Goal: Communication & Community: Answer question/provide support

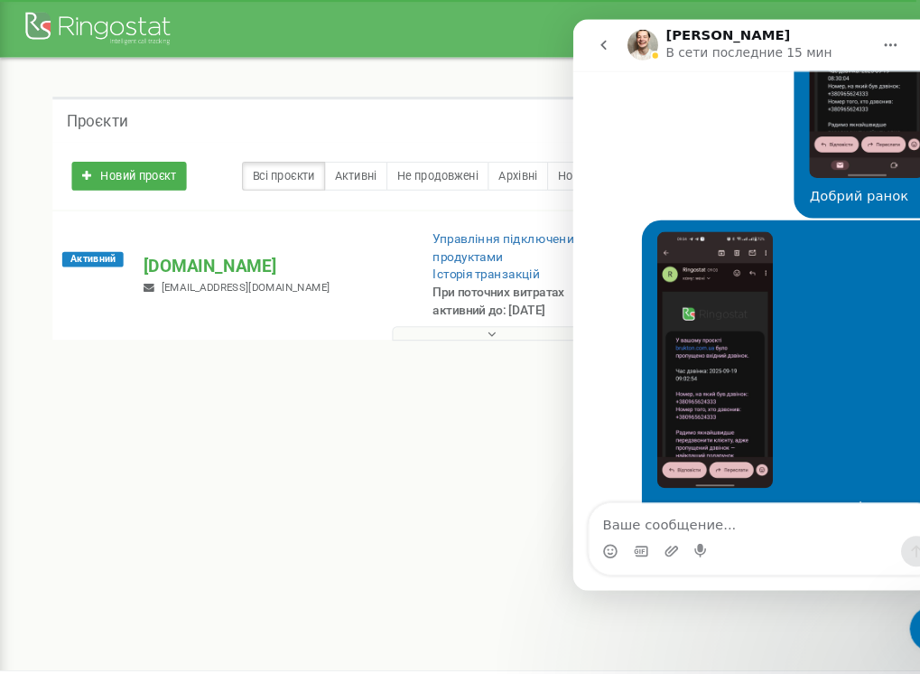
scroll to position [14594, 0]
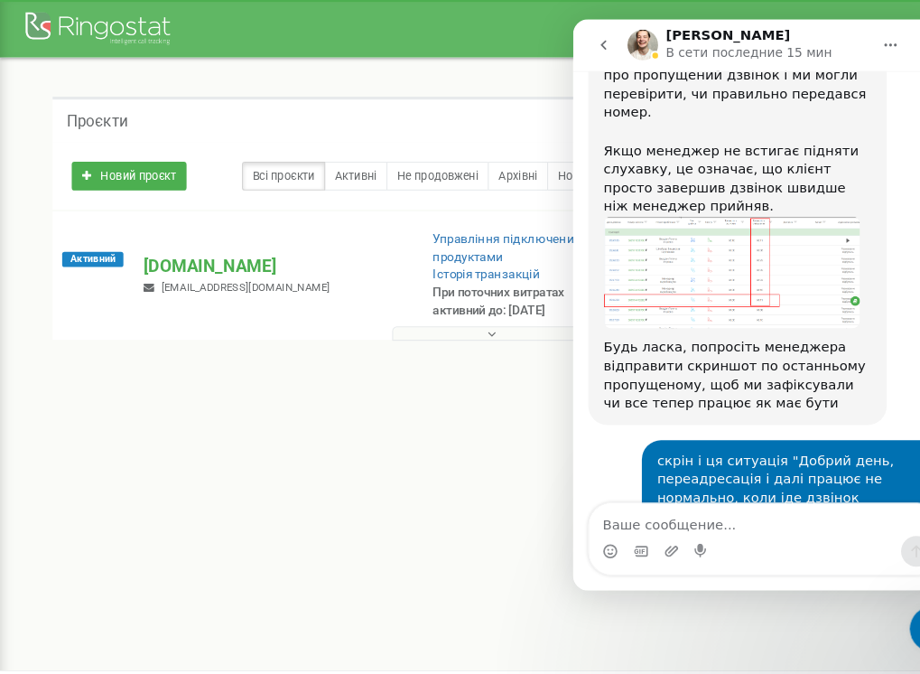
click at [696, 496] on textarea "Ваше сообщение..." at bounding box center [753, 491] width 331 height 31
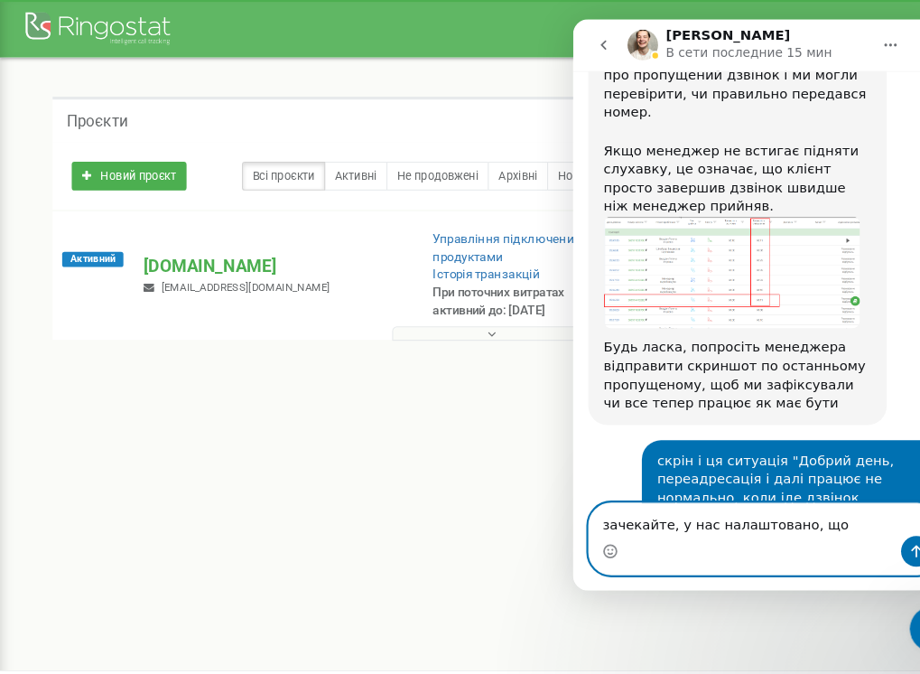
paste textarea "0672087248"
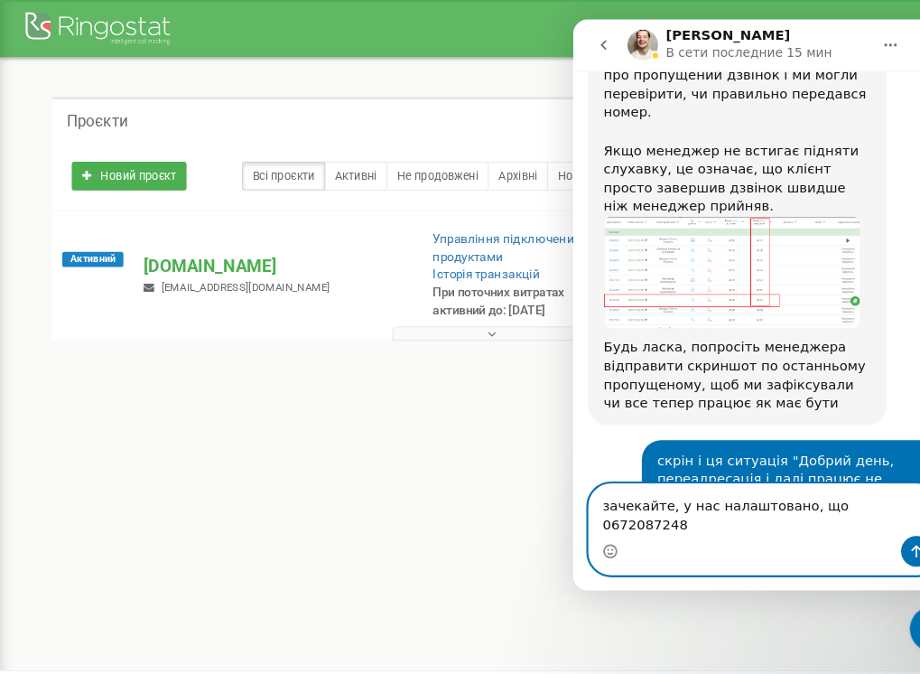
click at [814, 495] on textarea "зачекайте, у нас налаштовано, що 0672087248" at bounding box center [753, 482] width 331 height 49
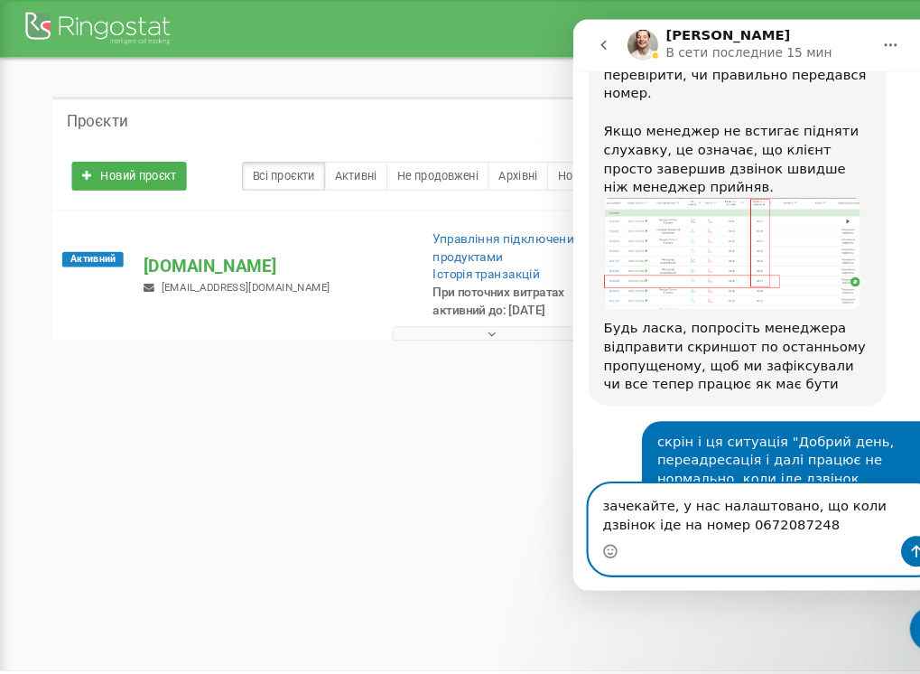
click at [765, 495] on textarea "зачекайте, у нас налаштовано, що коли дзвінок іде на номер 0672087248" at bounding box center [753, 482] width 331 height 49
drag, startPoint x: 889, startPoint y: 480, endPoint x: 846, endPoint y: 480, distance: 42.4
click at [846, 480] on textarea "зачекайте, у нас налаштовано, що коли дзвінок іде на номер 0672087248 то с" at bounding box center [753, 482] width 331 height 49
click at [792, 495] on textarea "зачекайте, у нас налаштовано, що коли вхідний іде на номер 0672087248 то с" at bounding box center [753, 482] width 331 height 49
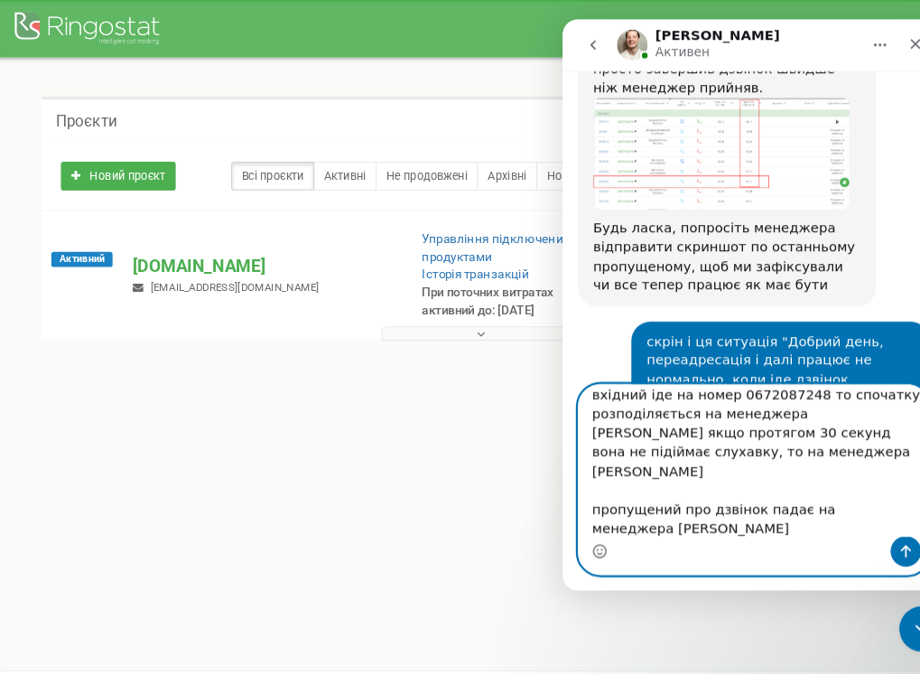
scroll to position [47, 0]
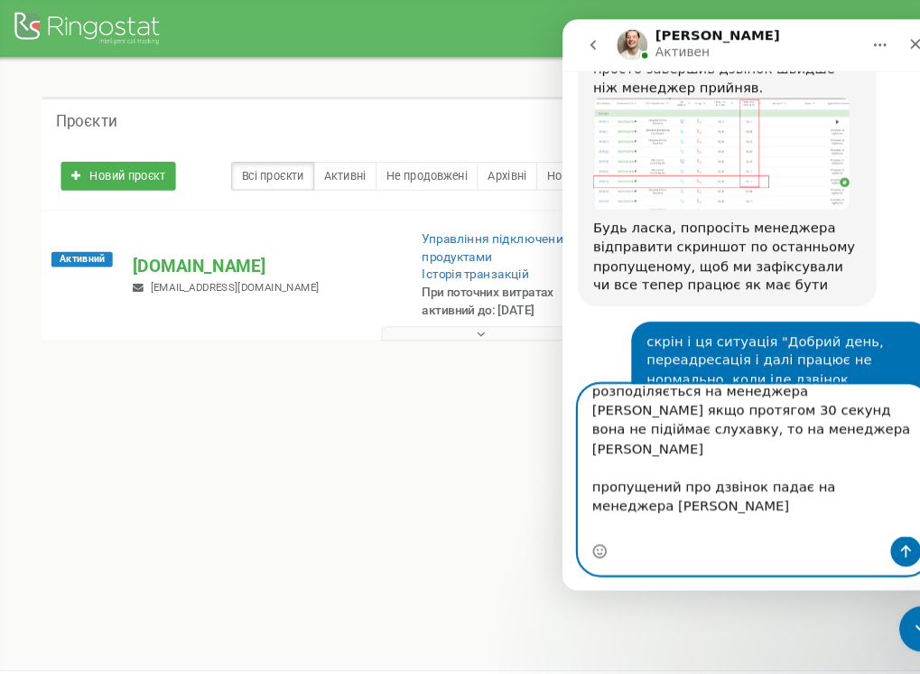
drag, startPoint x: 595, startPoint y: 503, endPoint x: 557, endPoint y: 503, distance: 37.9
click at [562, 503] on html "[PERSON_NAME] каждый день помогает бизнесу эффективнее управлять рекламными бюд…" at bounding box center [742, 288] width 361 height 539
paste textarea "вінки на номер [PHONE_NUMBER] налаштовані по переадресації на менеджера на заво…"
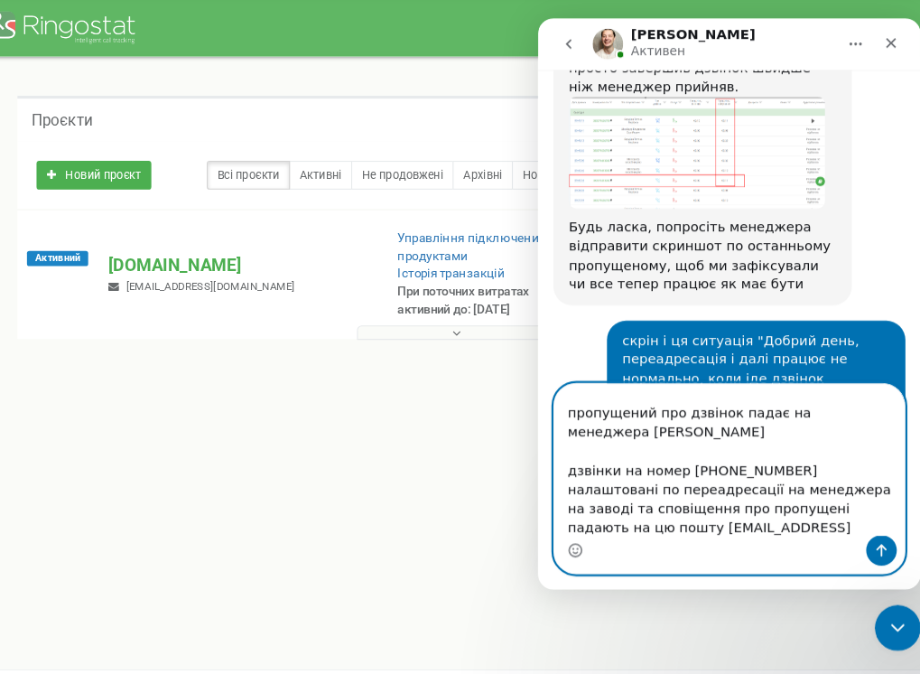
scroll to position [137, 0]
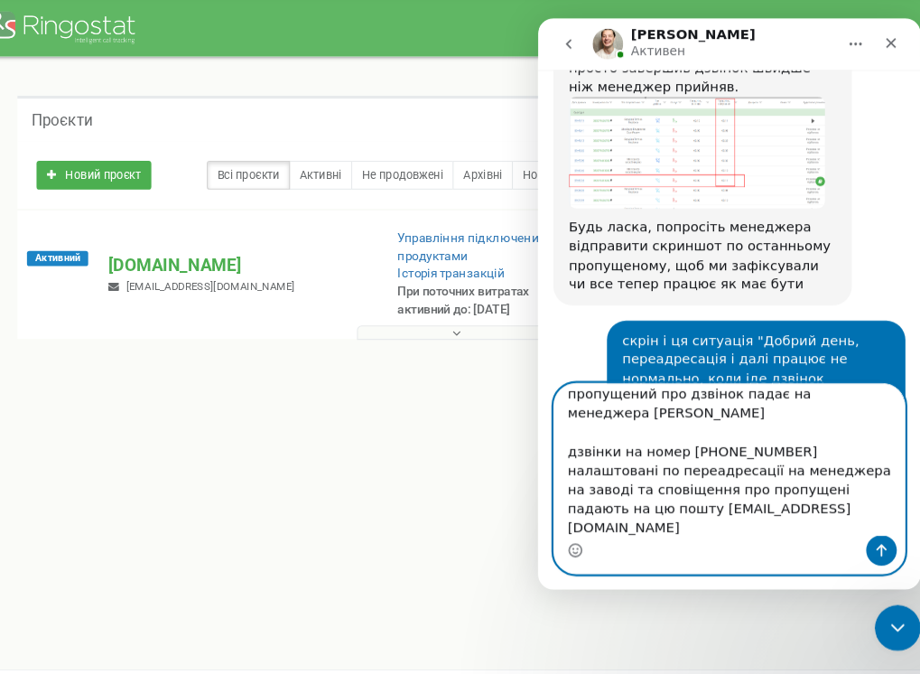
type textarea "зачекайте, у нас налаштовано, що коли вхідний іде на номер 0672087248 то спочат…"
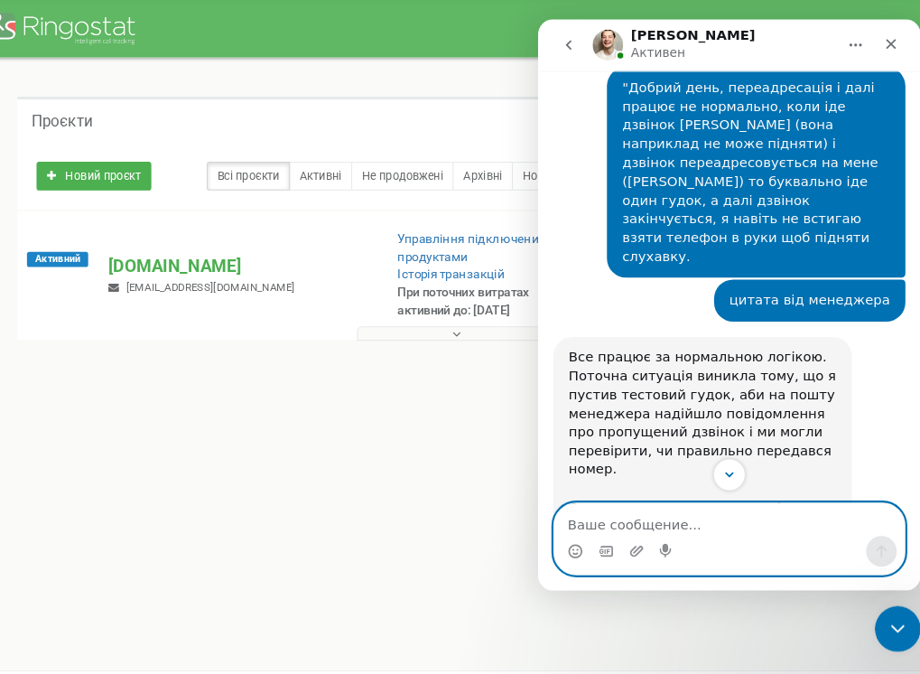
scroll to position [14177, 0]
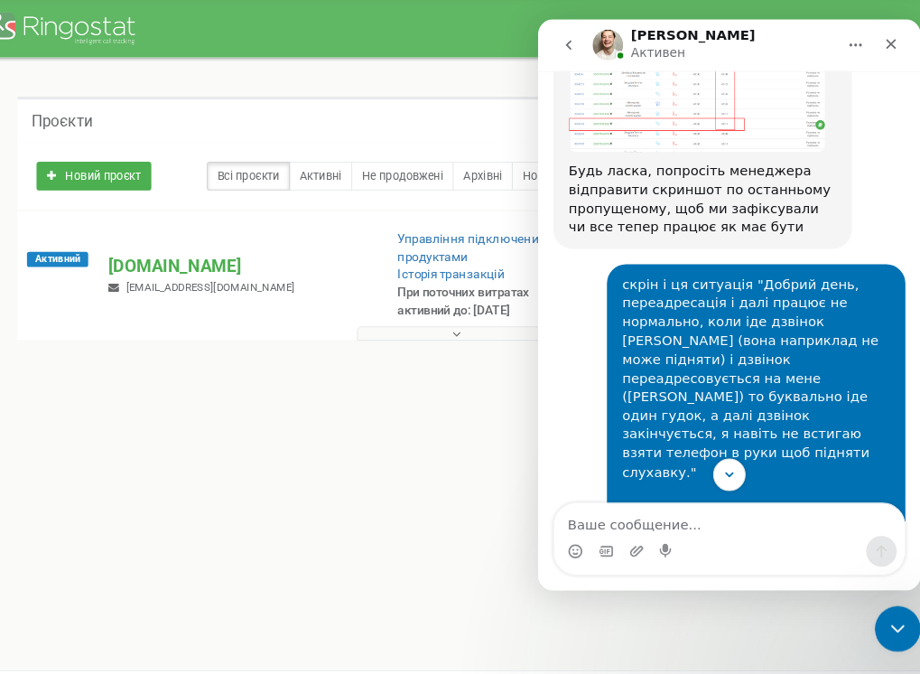
scroll to position [14761, 0]
drag, startPoint x: 722, startPoint y: 214, endPoint x: 531, endPoint y: 214, distance: 191.4
click at [537, 214] on html "[PERSON_NAME] каждый день помогает бизнесу эффективнее управлять рекламными бюд…" at bounding box center [717, 288] width 361 height 539
copy link "[EMAIL_ADDRESS][DOMAIN_NAME]"
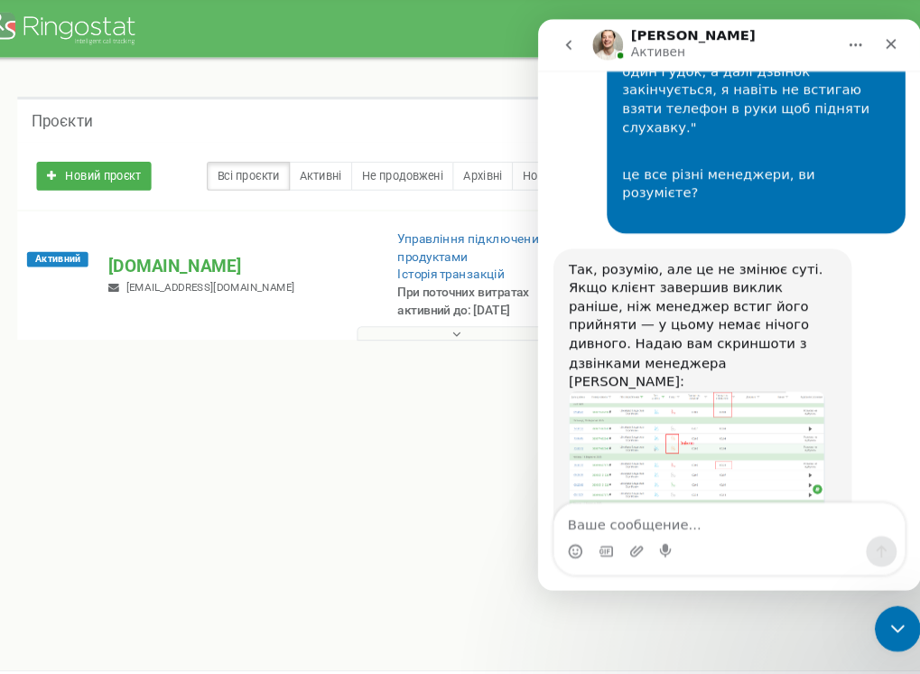
scroll to position [15094, 0]
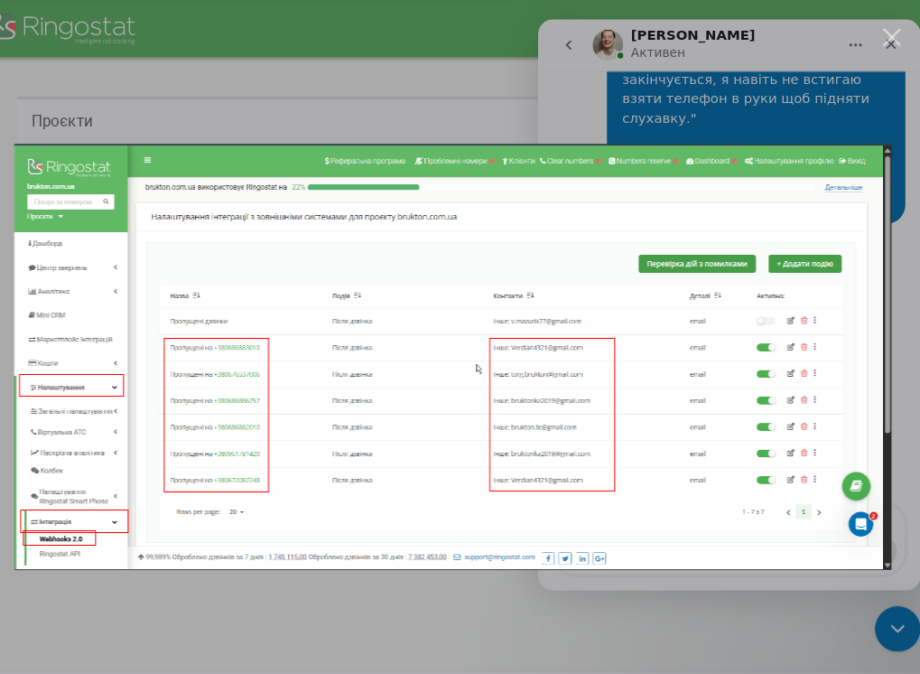
scroll to position [0, 0]
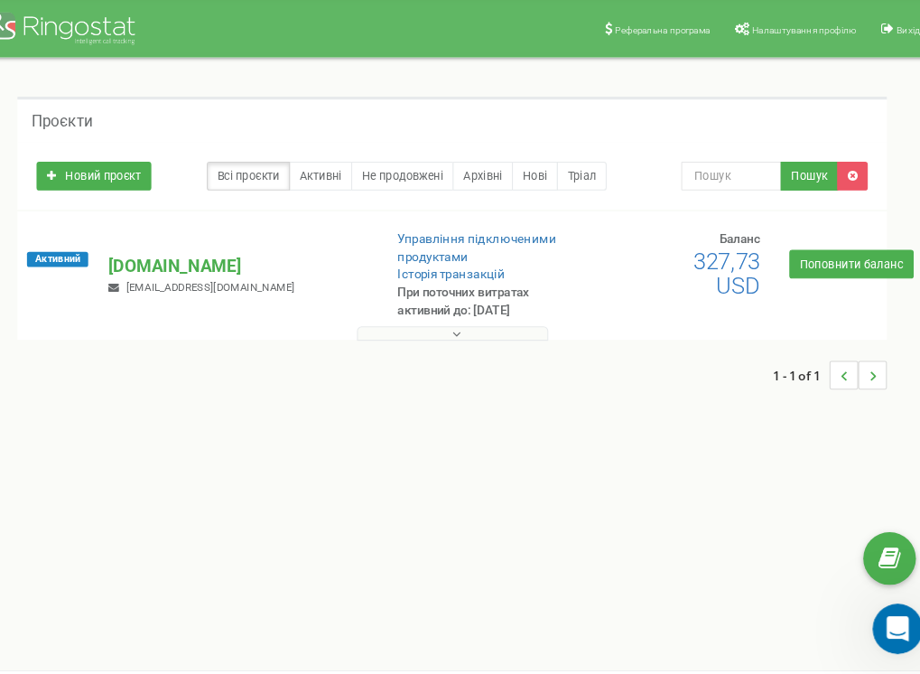
click at [890, 610] on div "Открыть службу сообщений Intercom" at bounding box center [894, 625] width 60 height 60
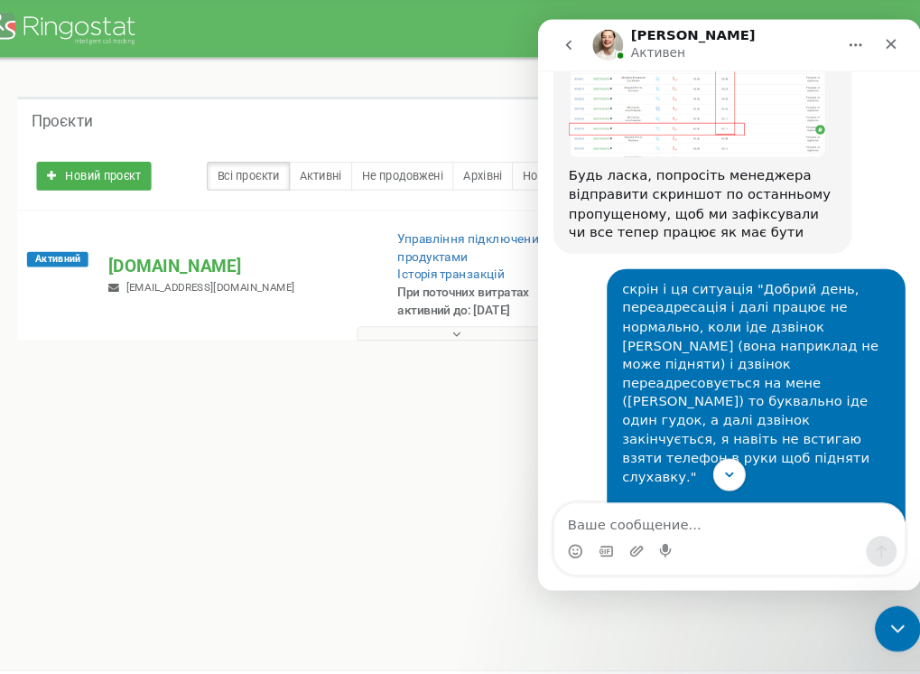
scroll to position [14746, 0]
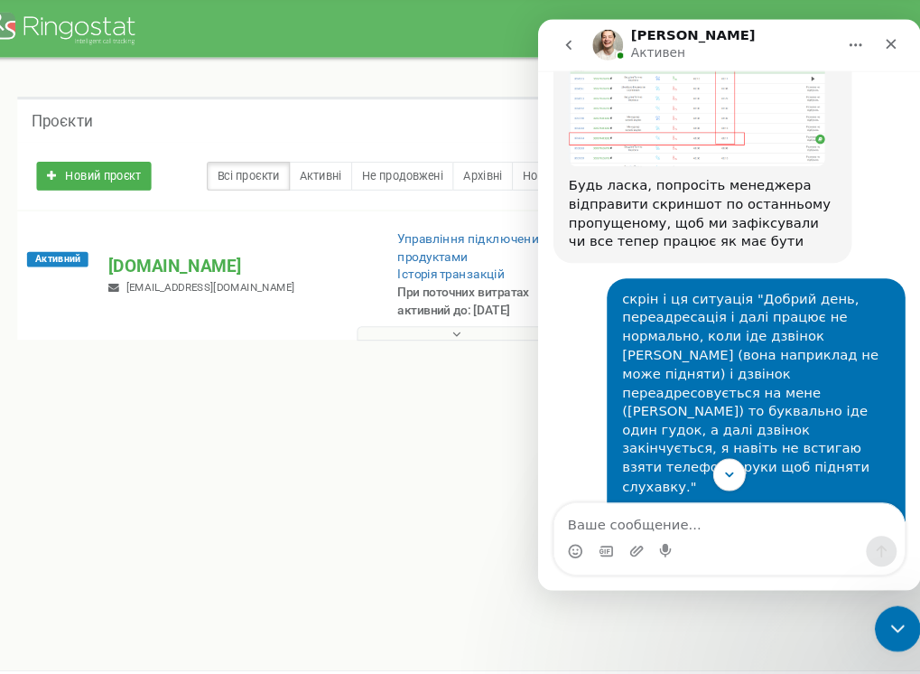
copy link "[EMAIL_ADDRESS][DOMAIN_NAME]"
drag, startPoint x: 712, startPoint y: 210, endPoint x: 562, endPoint y: 211, distance: 150.8
click at [639, 491] on textarea "Ваше сообщение..." at bounding box center [718, 491] width 331 height 31
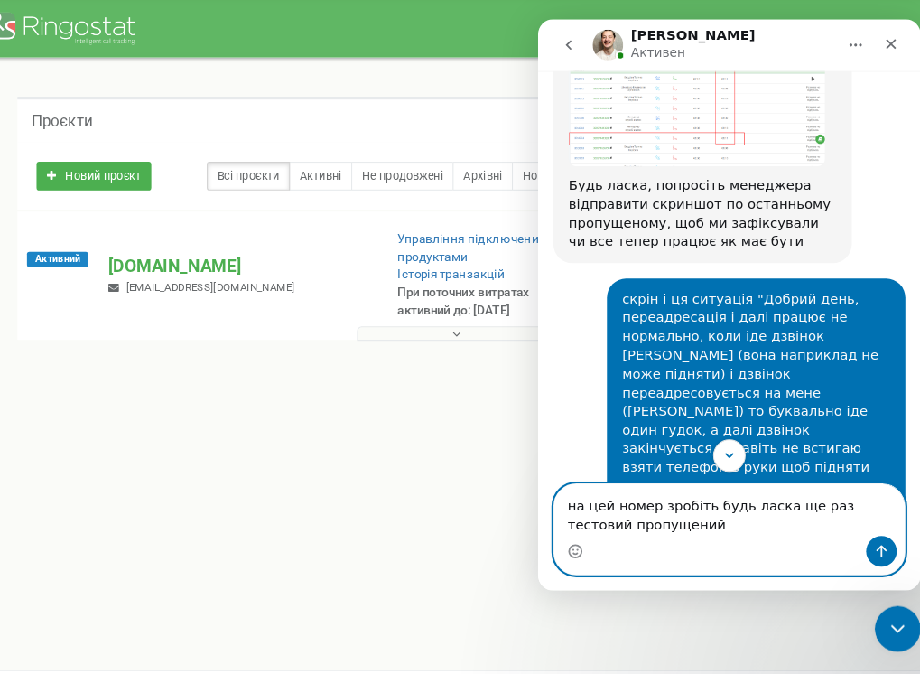
paste textarea "[EMAIL_ADDRESS][DOMAIN_NAME]"
type textarea "на цей номер зробіть будь ласка ще раз тестовий пропущений [EMAIL_ADDRESS][DOMA…"
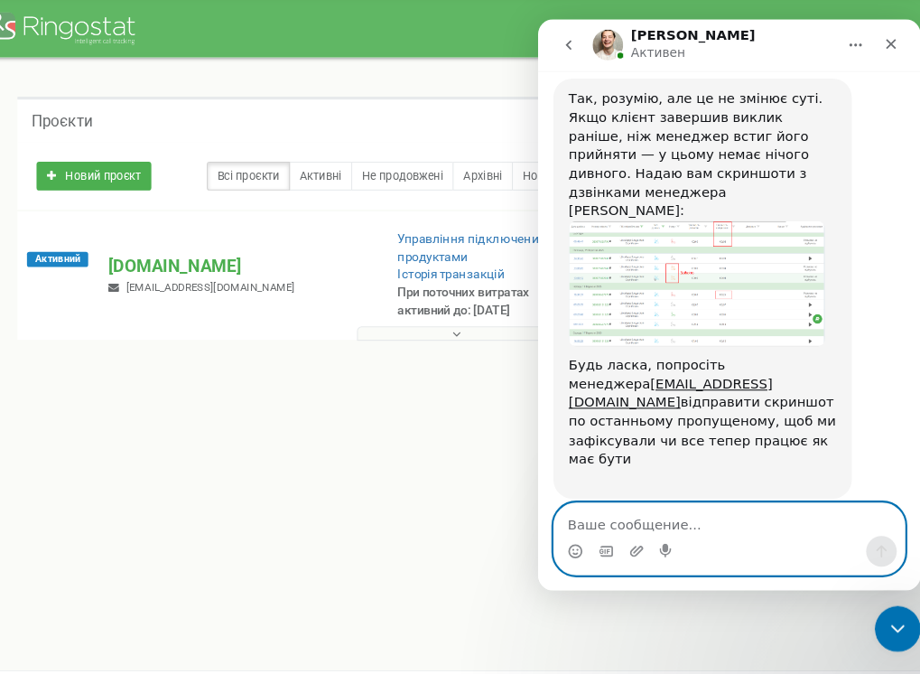
scroll to position [15253, 0]
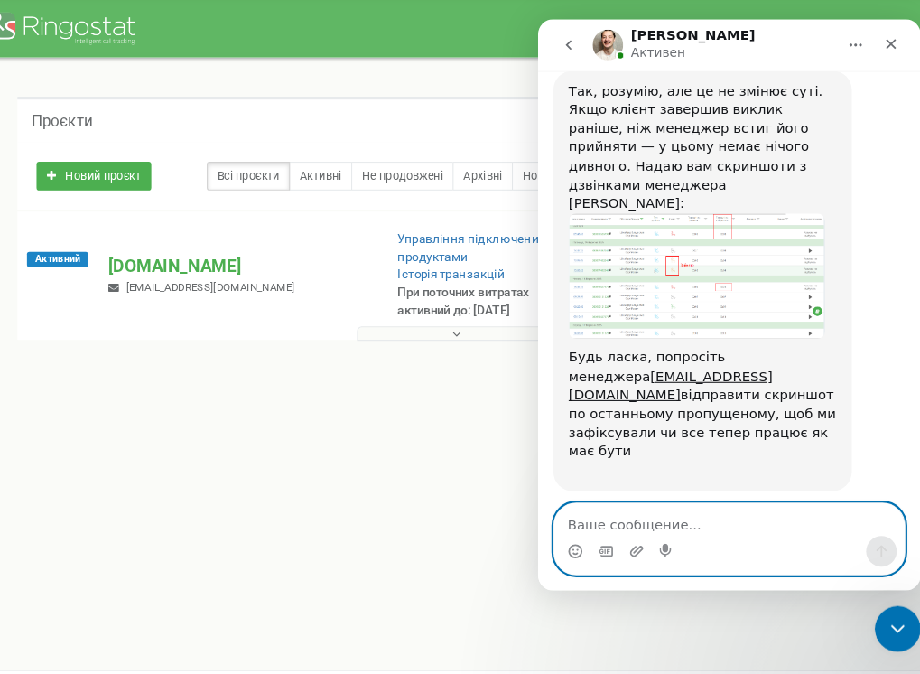
click at [662, 489] on textarea "Ваше сообщение..." at bounding box center [718, 491] width 331 height 31
type textarea "ы"
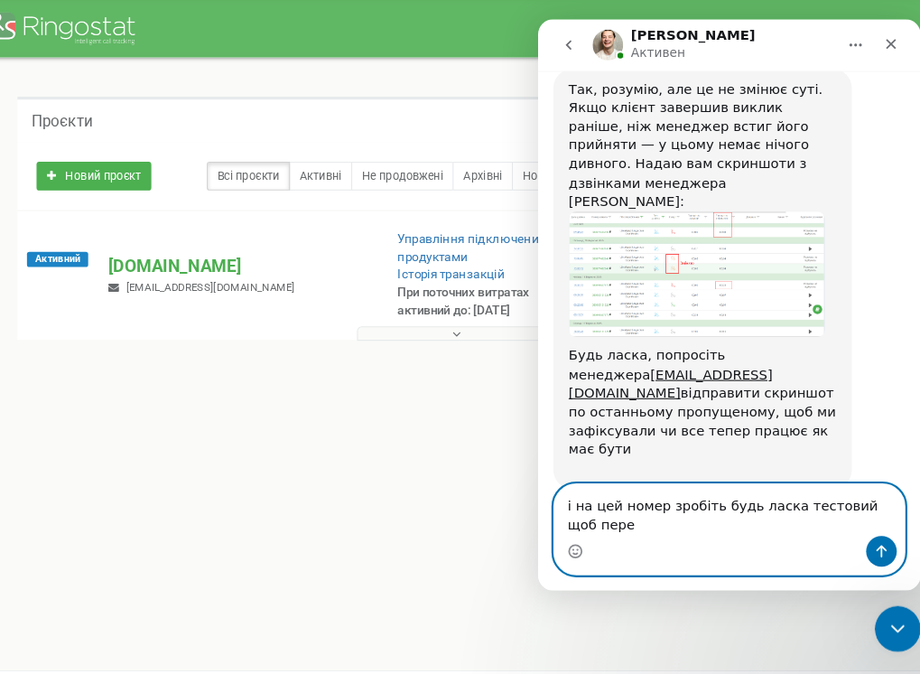
scroll to position [15273, 0]
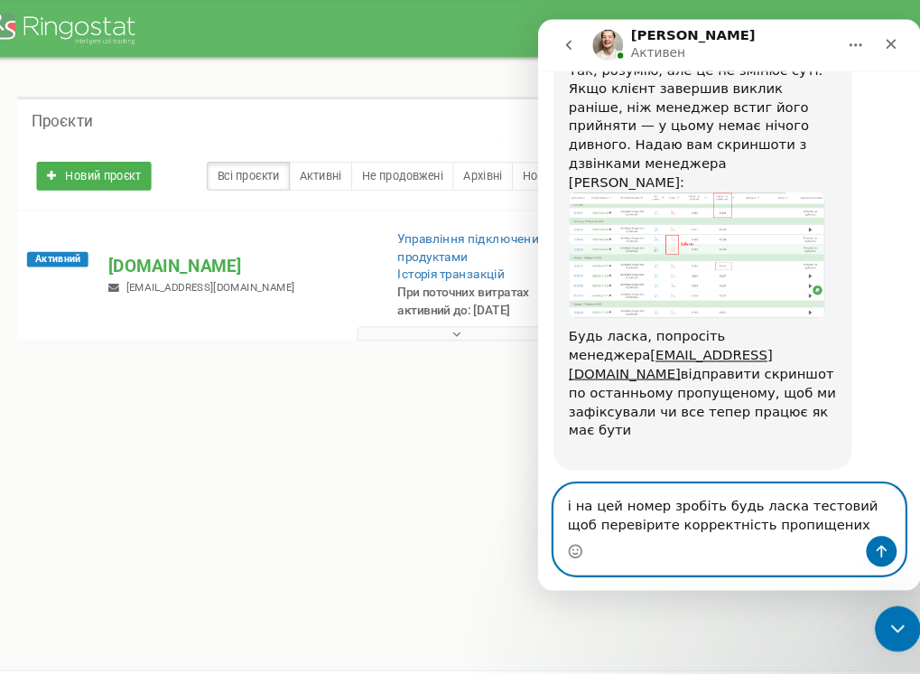
paste textarea "[EMAIL_ADDRESS][DOMAIN_NAME]"
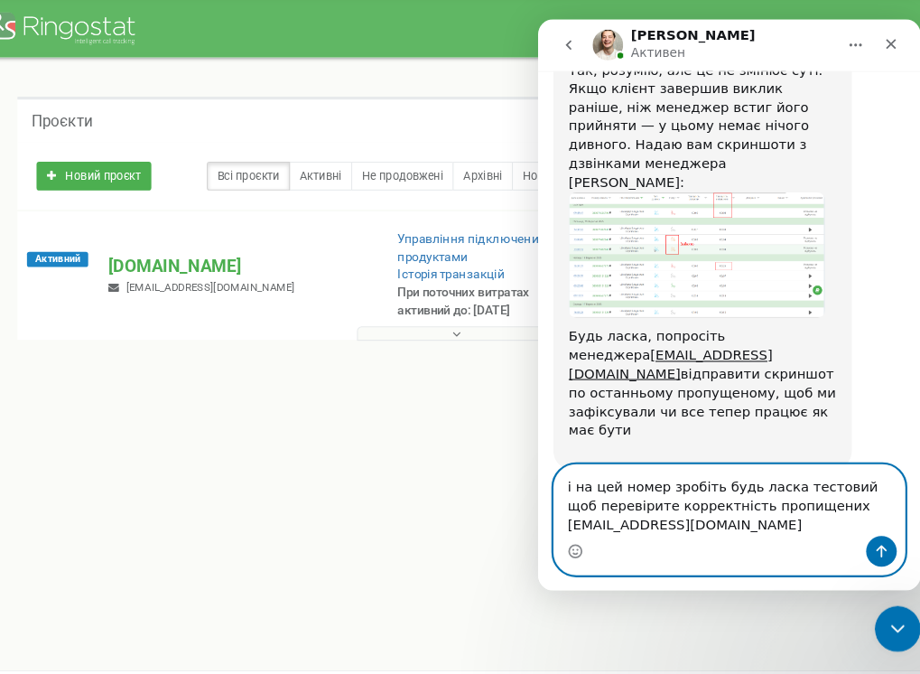
scroll to position [15291, 0]
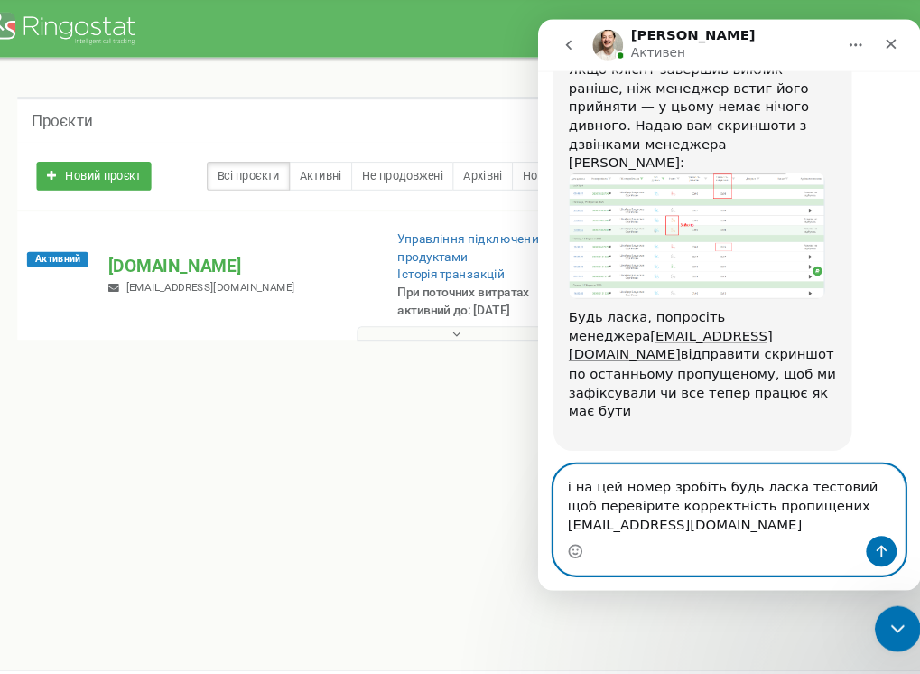
click at [722, 477] on textarea "і на цей номер зробіть будь ласка тестовий щоб перевірите корректність пропищен…" at bounding box center [718, 473] width 331 height 67
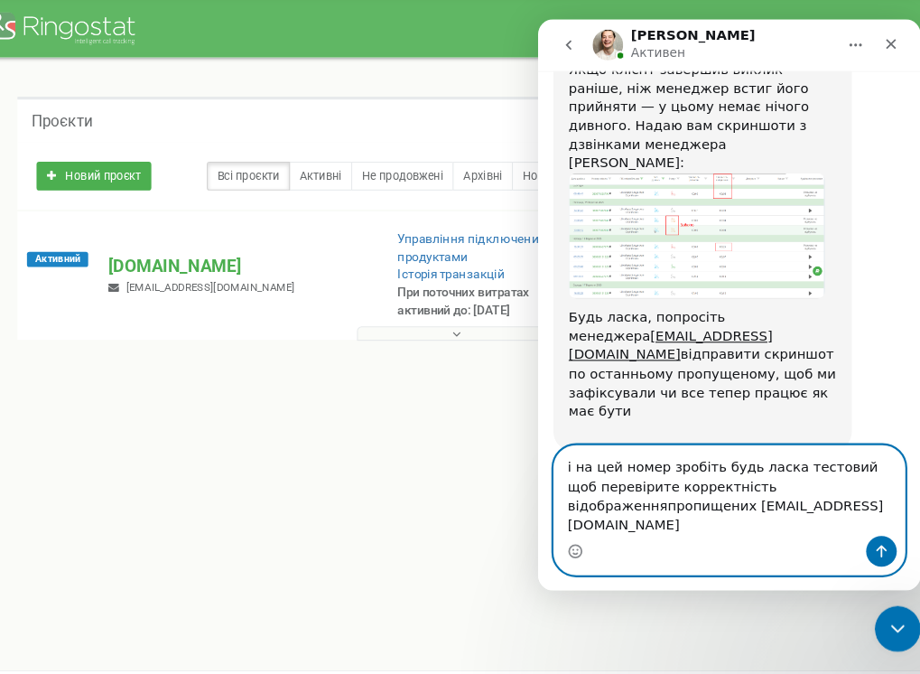
type textarea "і на цей номер зробіть будь ласка тестовий щоб перевірите корректність відображ…"
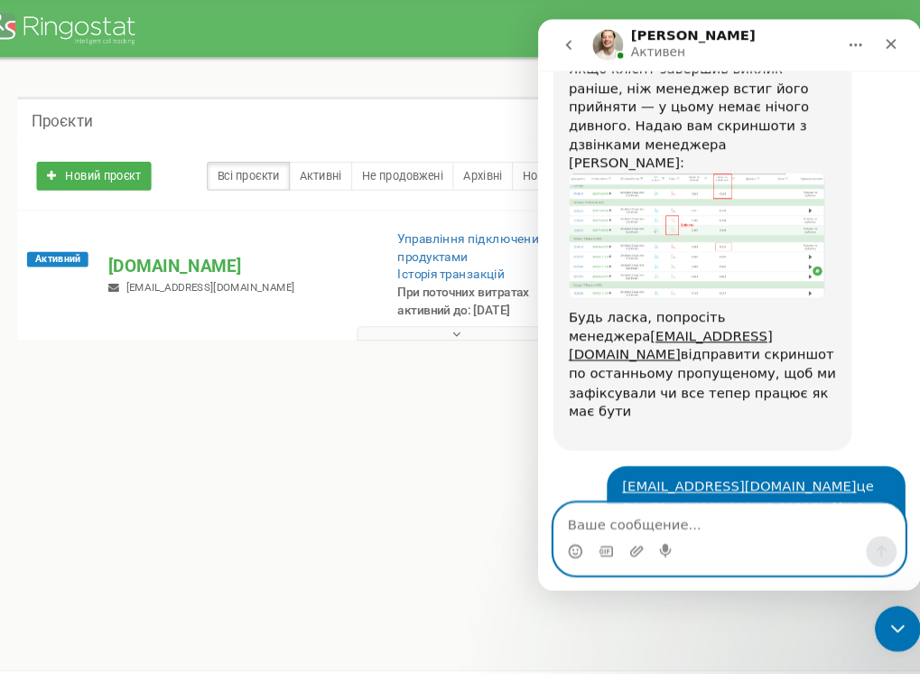
scroll to position [15361, 0]
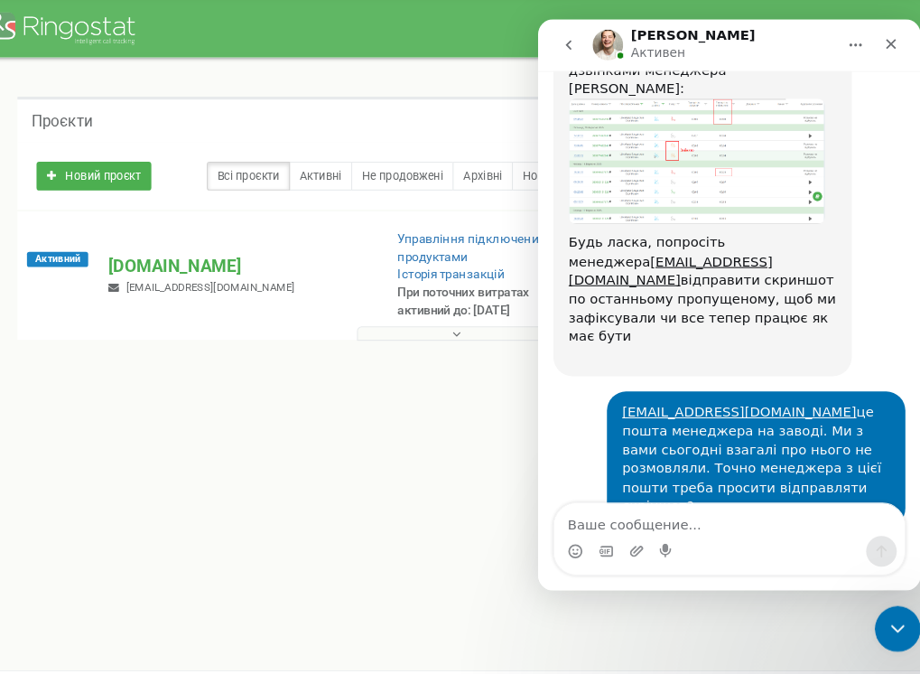
drag, startPoint x: 680, startPoint y: 312, endPoint x: 703, endPoint y: 312, distance: 23.5
click at [628, 522] on icon "Добавить вложение" at bounding box center [630, 521] width 13 height 10
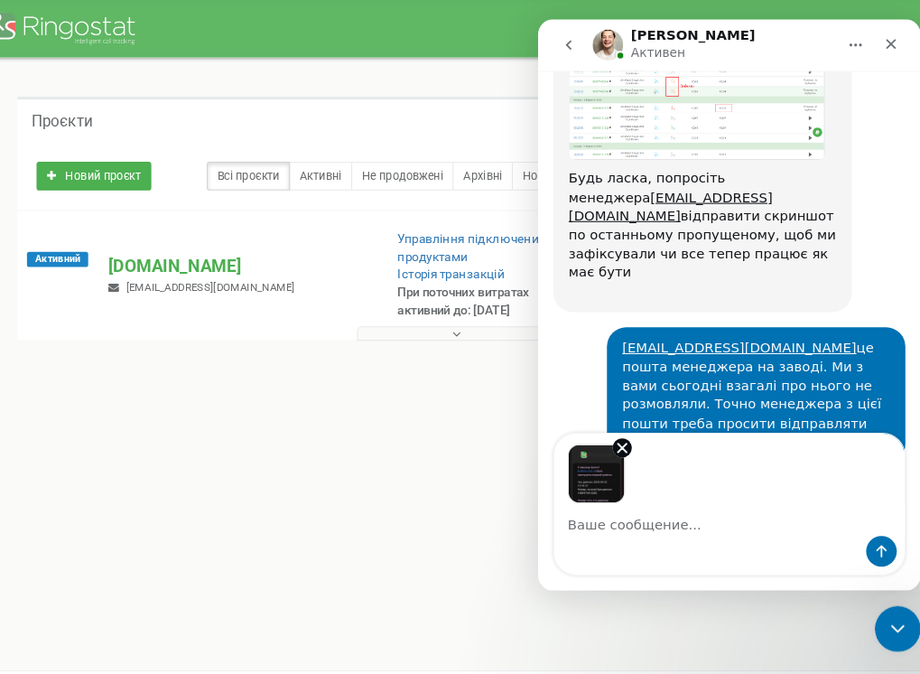
scroll to position [15427, 0]
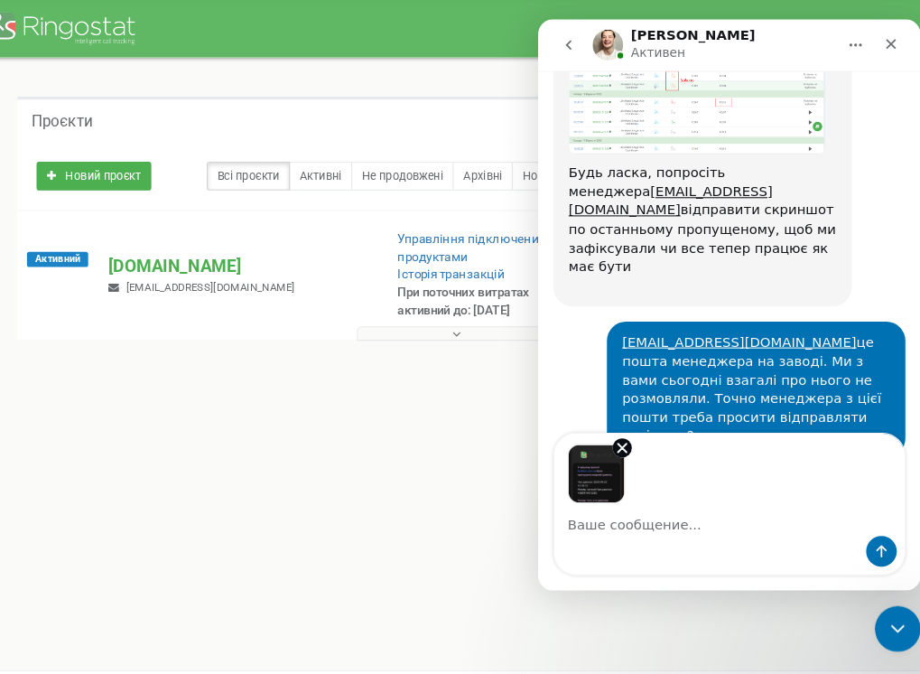
click at [623, 498] on textarea "Ваше сообщение..." at bounding box center [718, 491] width 331 height 31
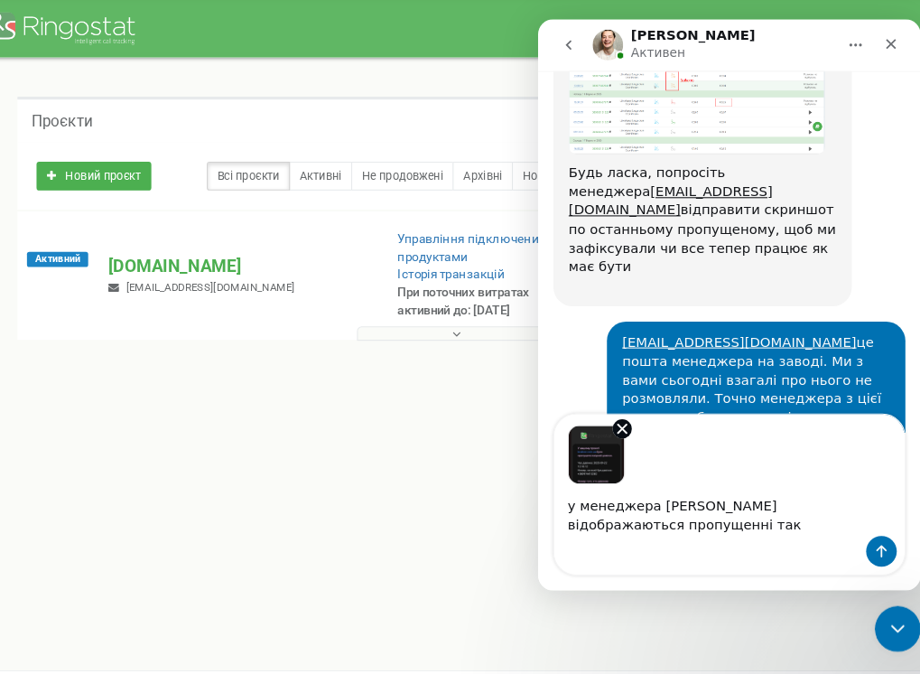
scroll to position [15445, 0]
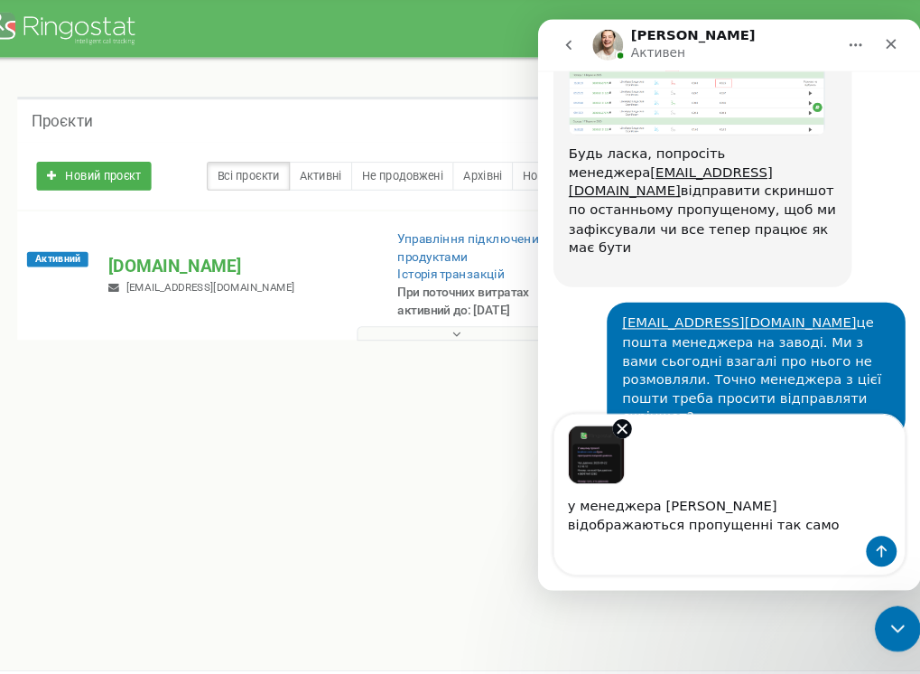
type textarea "у менеджера [PERSON_NAME] відображаються пропущенні так само"
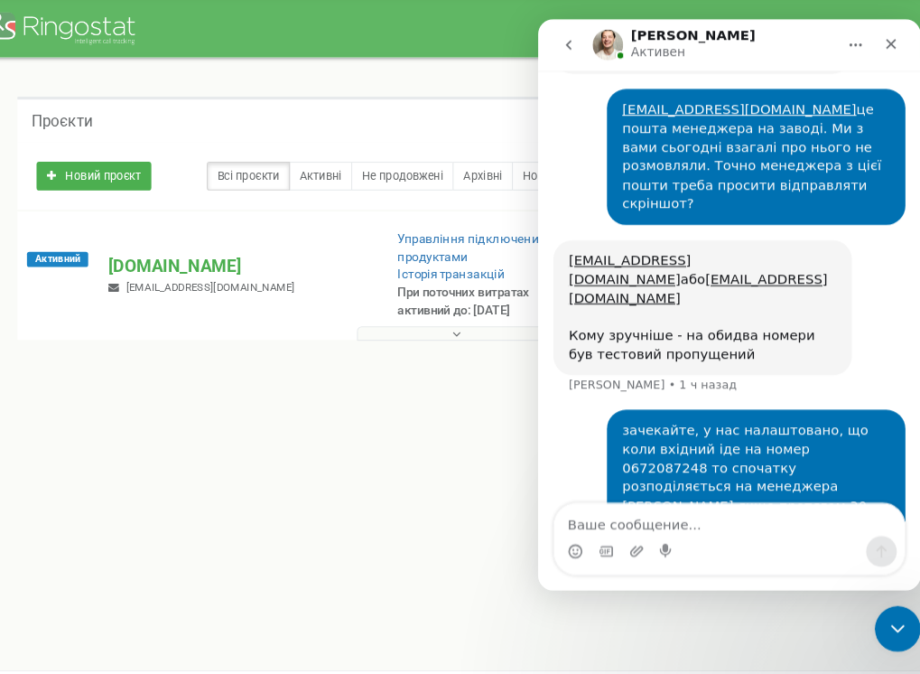
scroll to position [15671, 0]
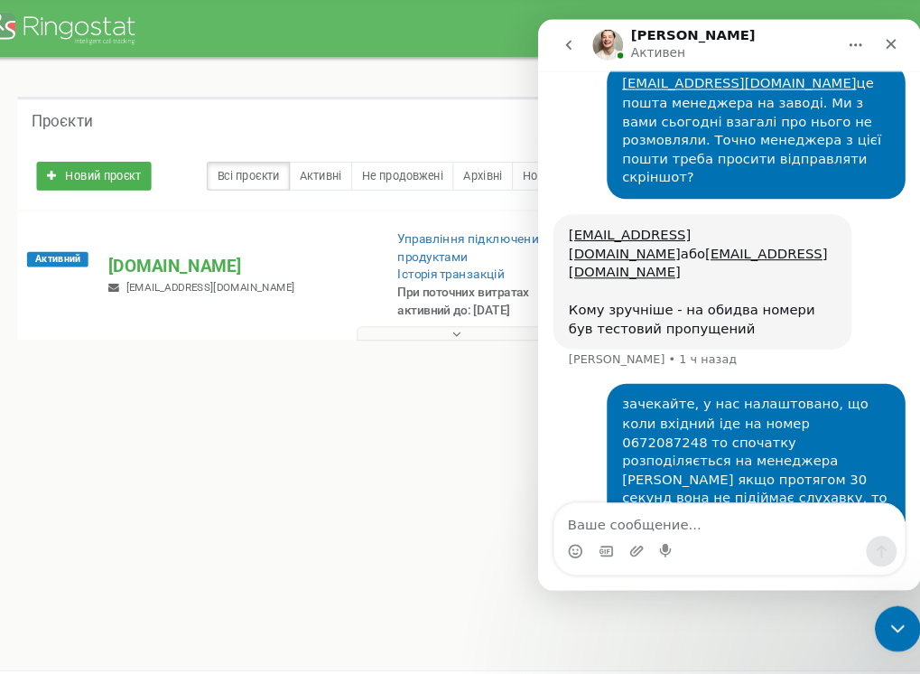
click at [733, 513] on div "Мессенджер Intercom" at bounding box center [718, 521] width 331 height 29
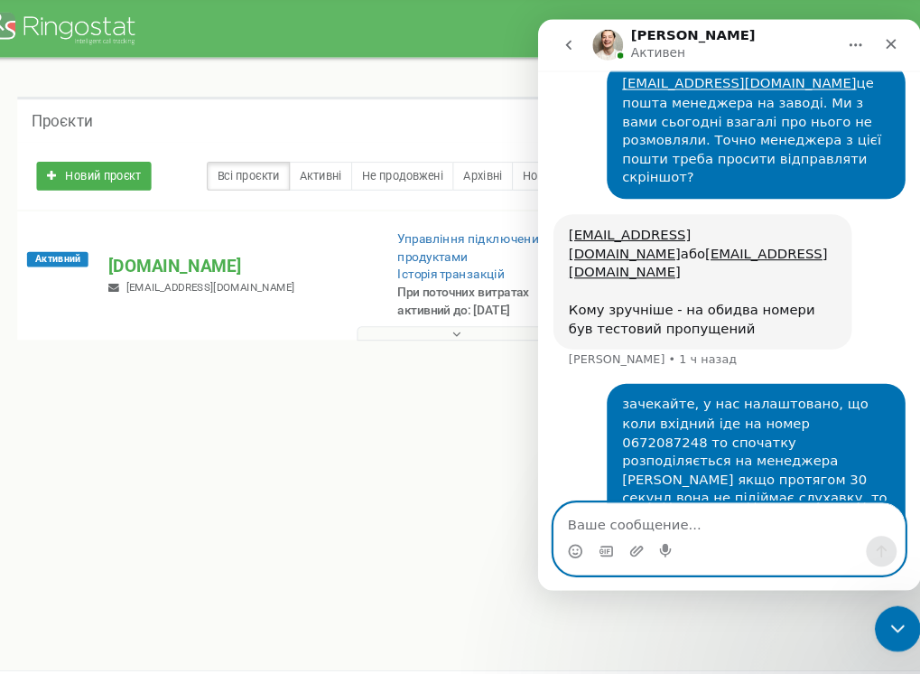
click at [712, 489] on textarea "Ваше сообщение..." at bounding box center [718, 491] width 331 height 31
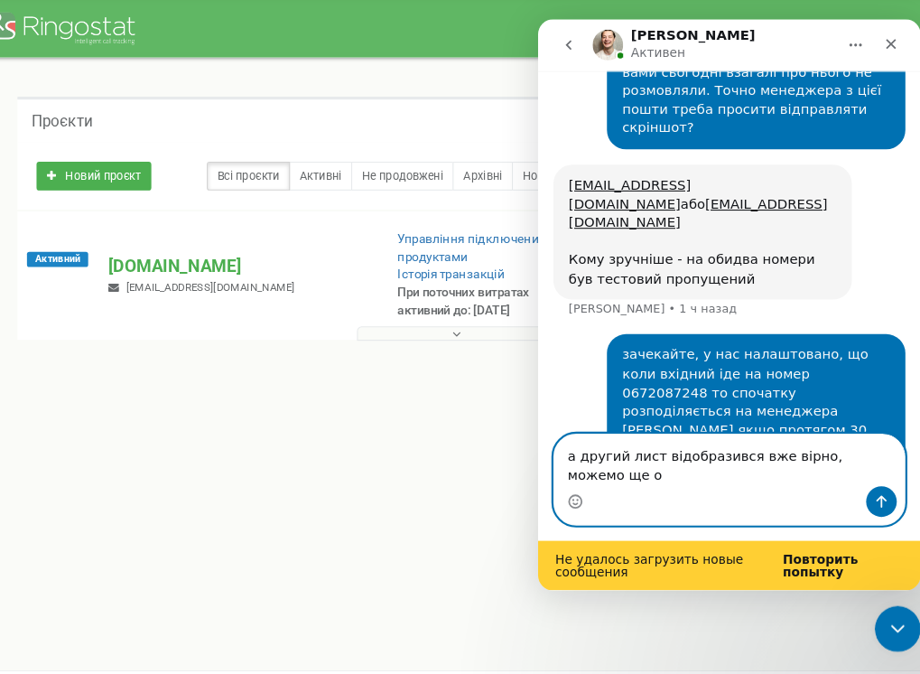
scroll to position [15736, 0]
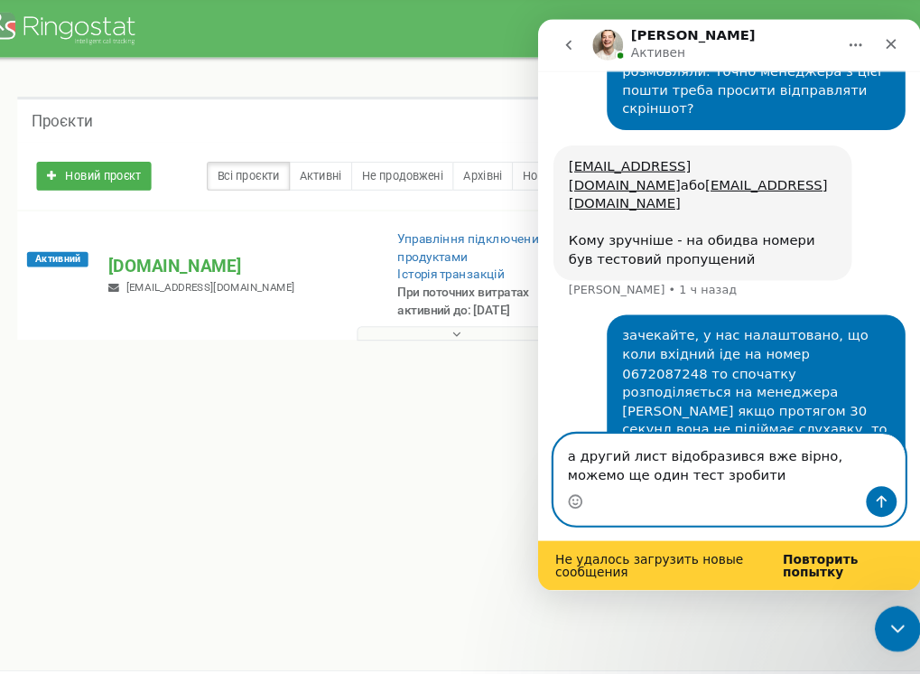
type textarea "а другий лист відобразився вже вірно, можемо ще один тест зробити?"
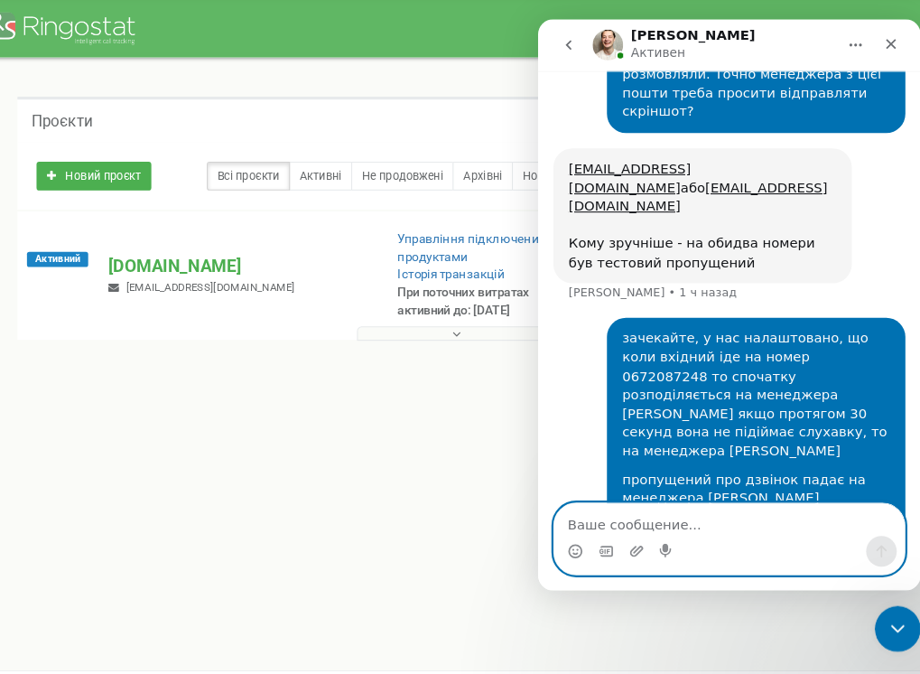
scroll to position [15730, 0]
